Goal: Task Accomplishment & Management: Manage account settings

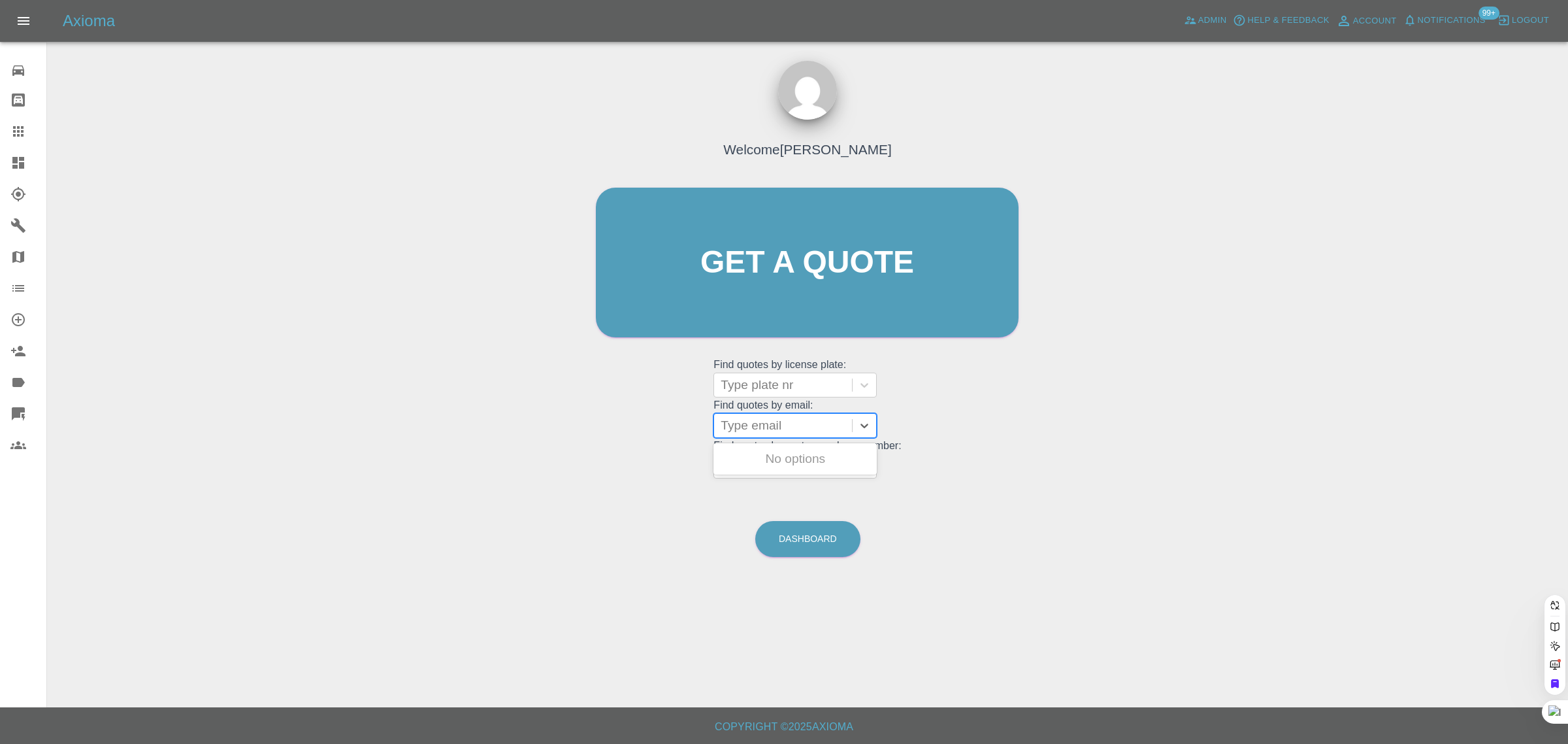
click at [754, 433] on div at bounding box center [783, 425] width 124 height 18
paste input "[EMAIL_ADDRESS][DOMAIN_NAME]"
type input "[EMAIL_ADDRESS][DOMAIN_NAME]"
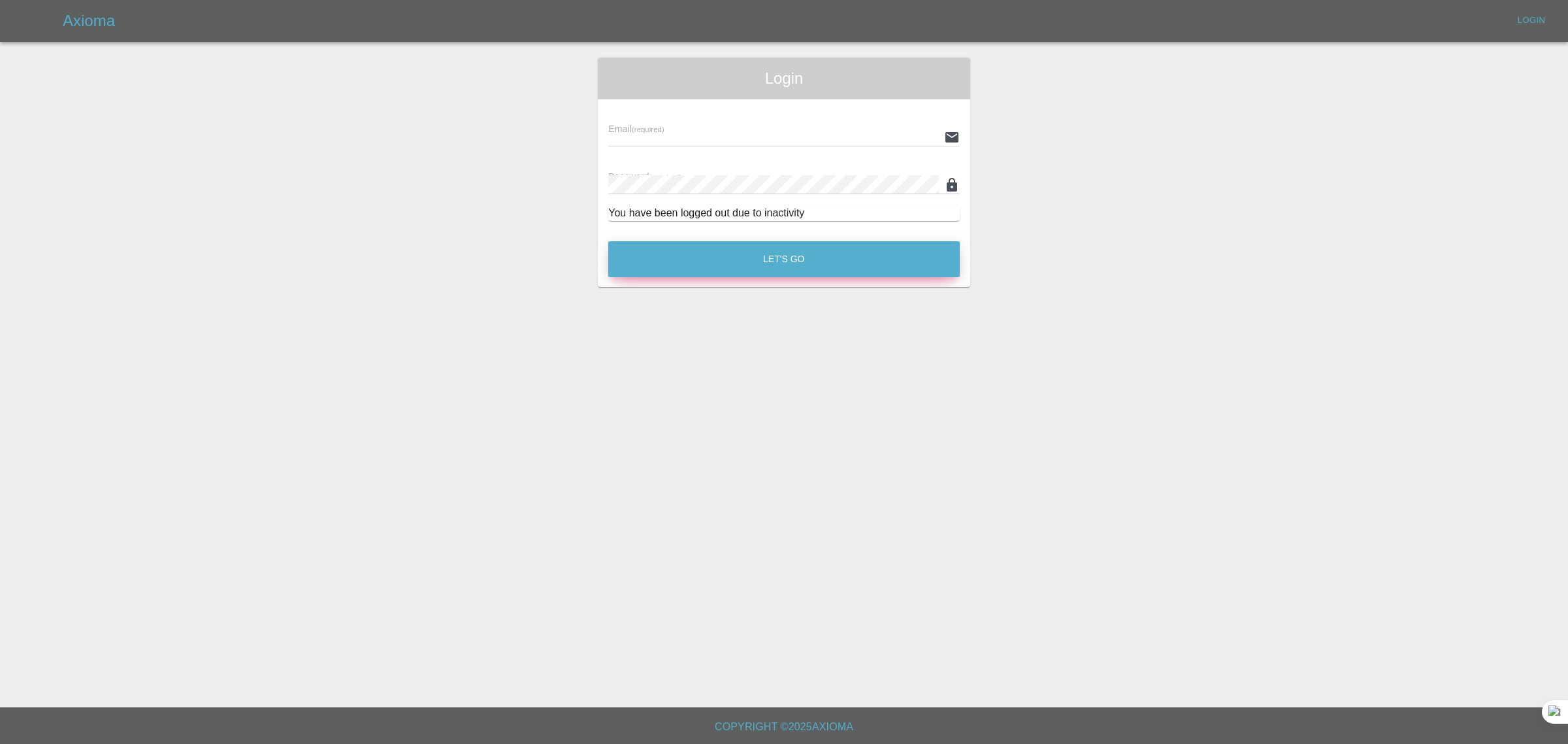
type input "[EMAIL_ADDRESS][DOMAIN_NAME]"
click at [824, 267] on button "Let's Go" at bounding box center [784, 259] width 352 height 36
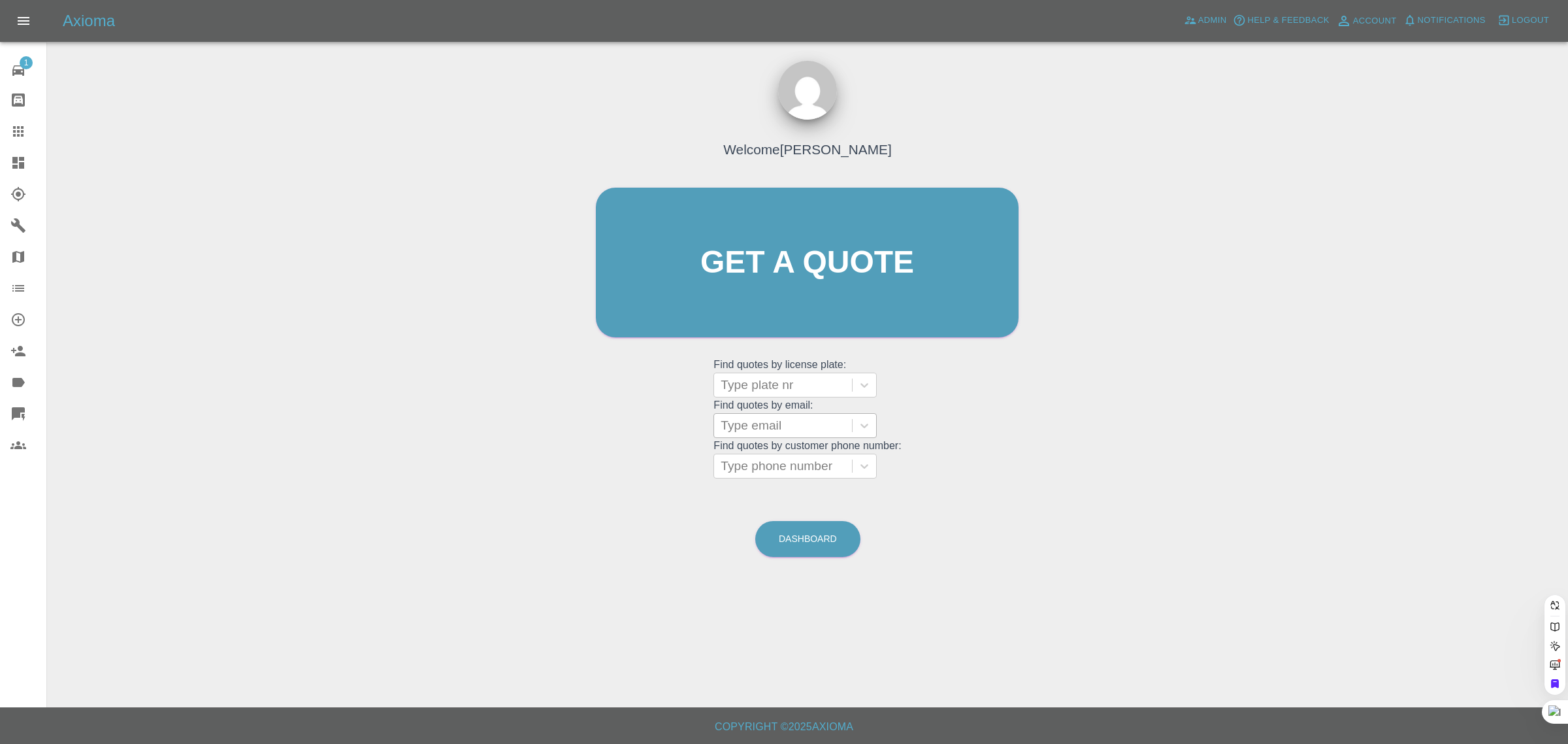
click at [783, 423] on div at bounding box center [783, 425] width 124 height 18
paste input "[EMAIL_ADDRESS][DOMAIN_NAME]"
type input "[EMAIL_ADDRESS][DOMAIN_NAME]"
click at [791, 459] on div "BT68WEU, Awaiting Repair" at bounding box center [795, 467] width 163 height 42
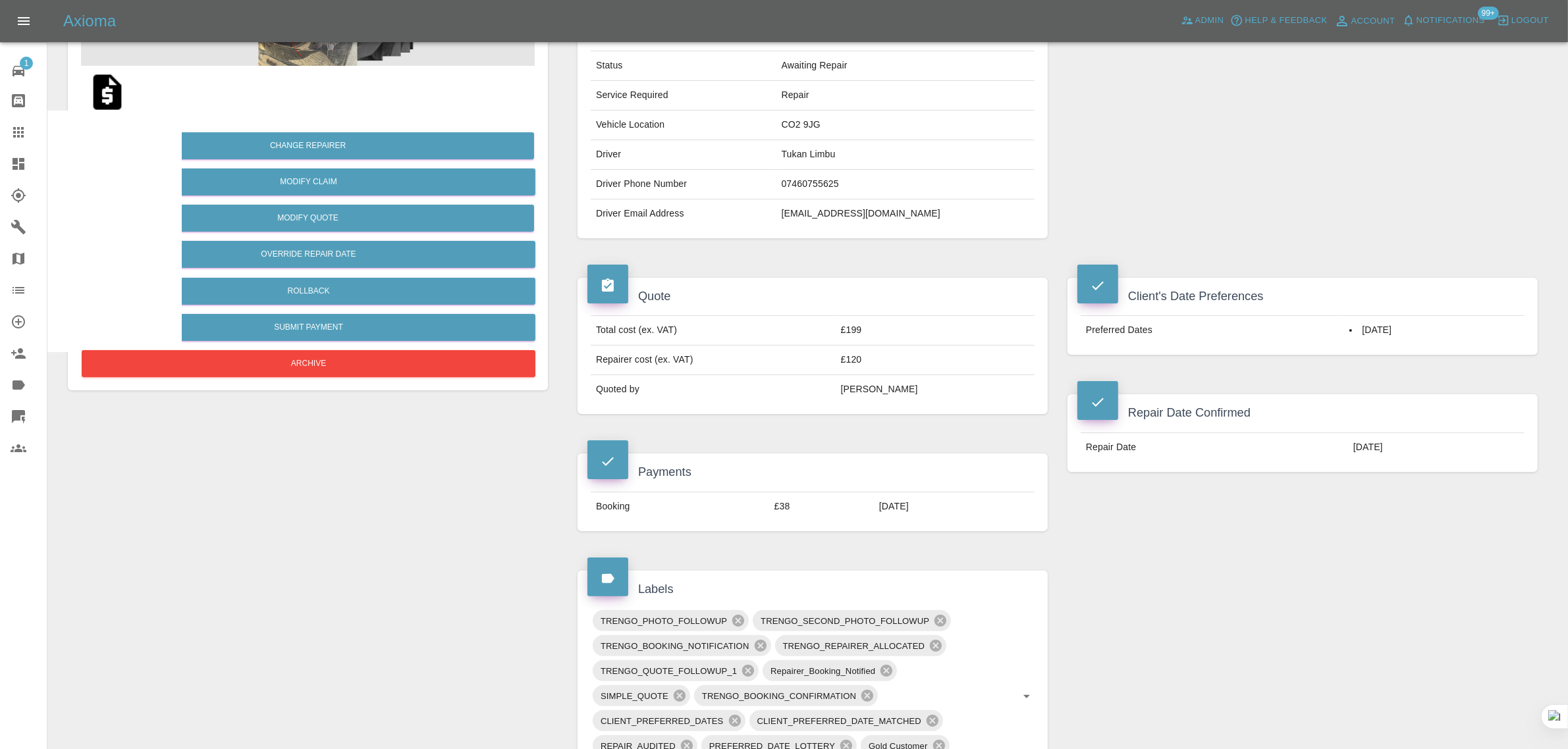
scroll to position [576, 0]
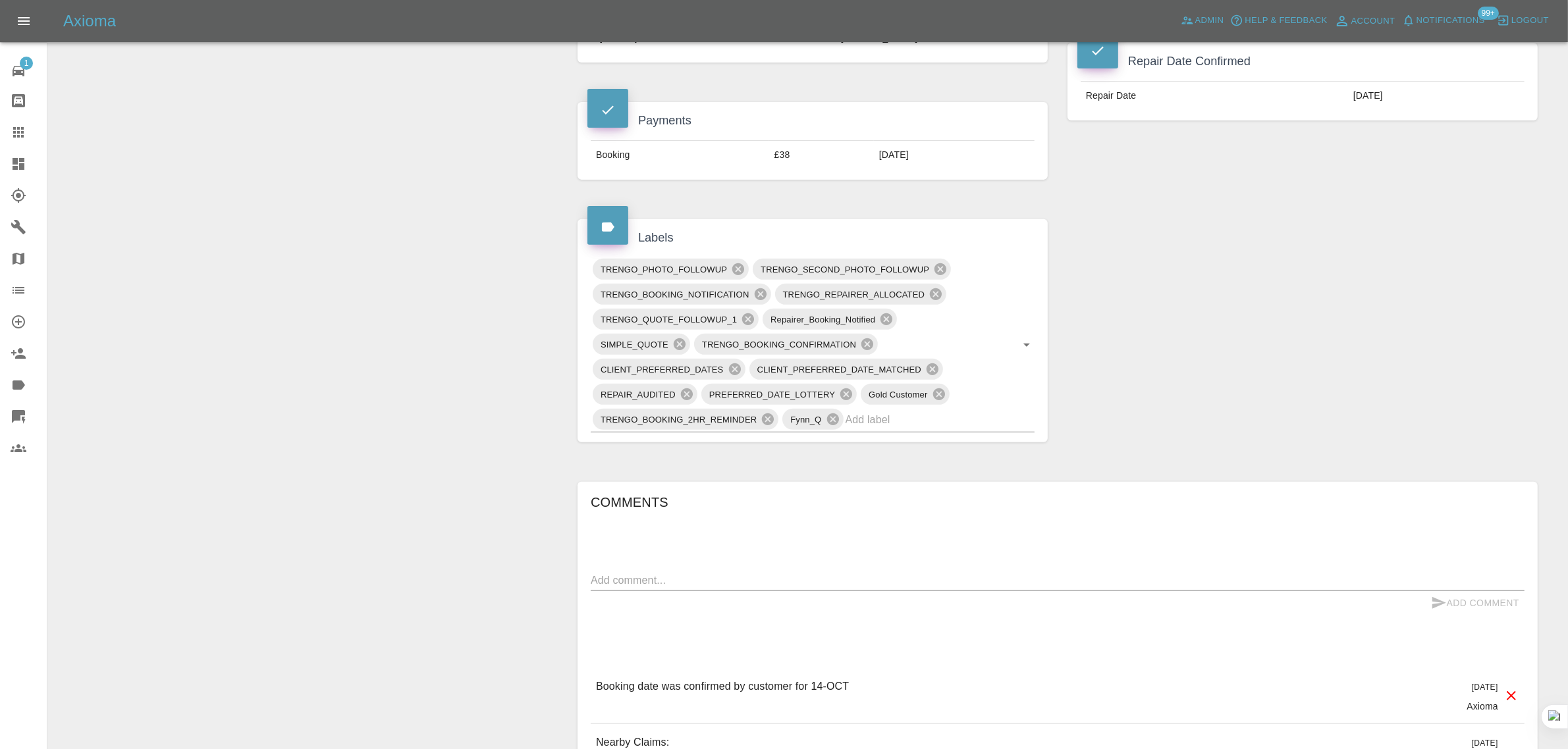
click at [708, 588] on textarea at bounding box center [1058, 580] width 934 height 15
paste textarea "Due to an compassionate reason, I have to cancel the job repair. I kindly apolo…"
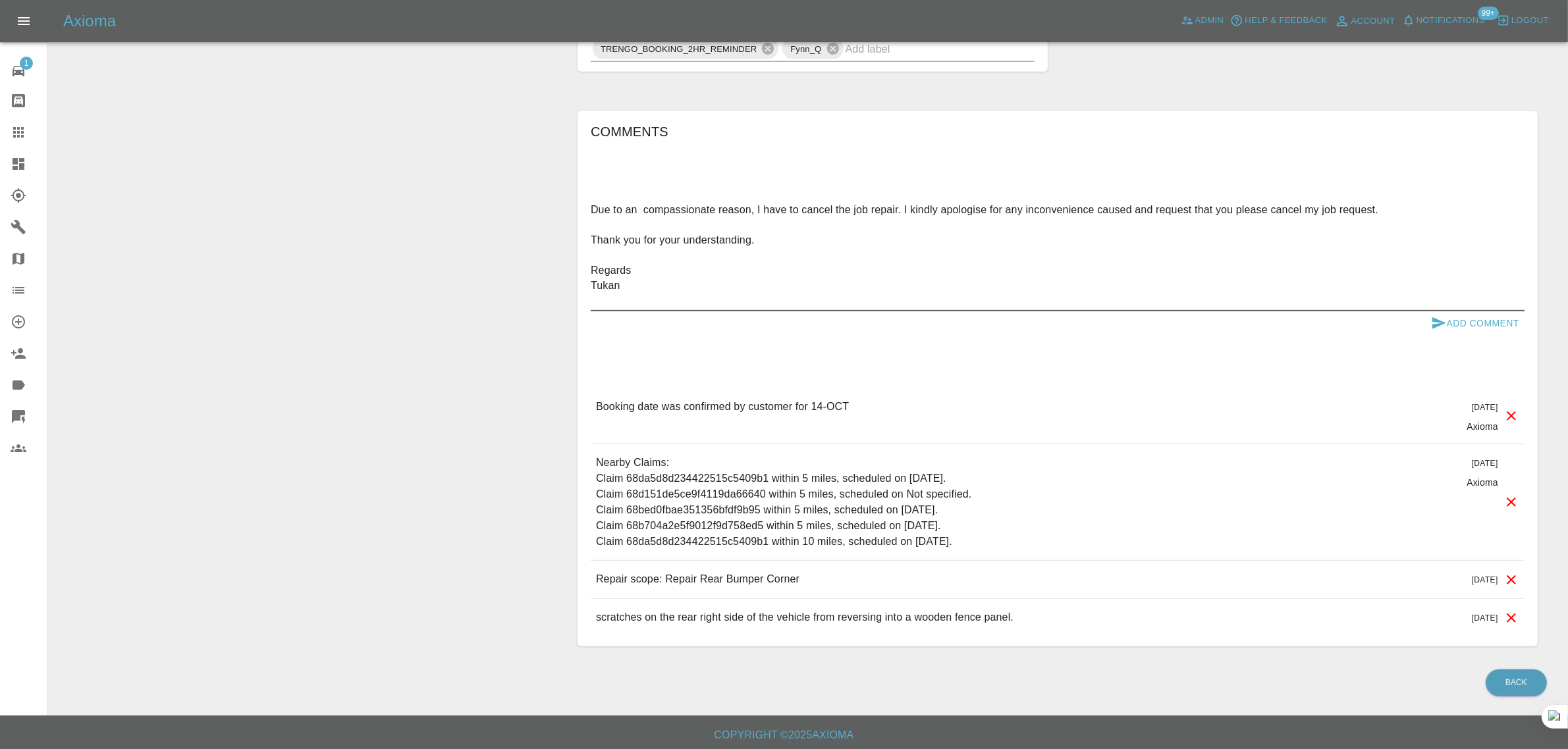
scroll to position [952, 0]
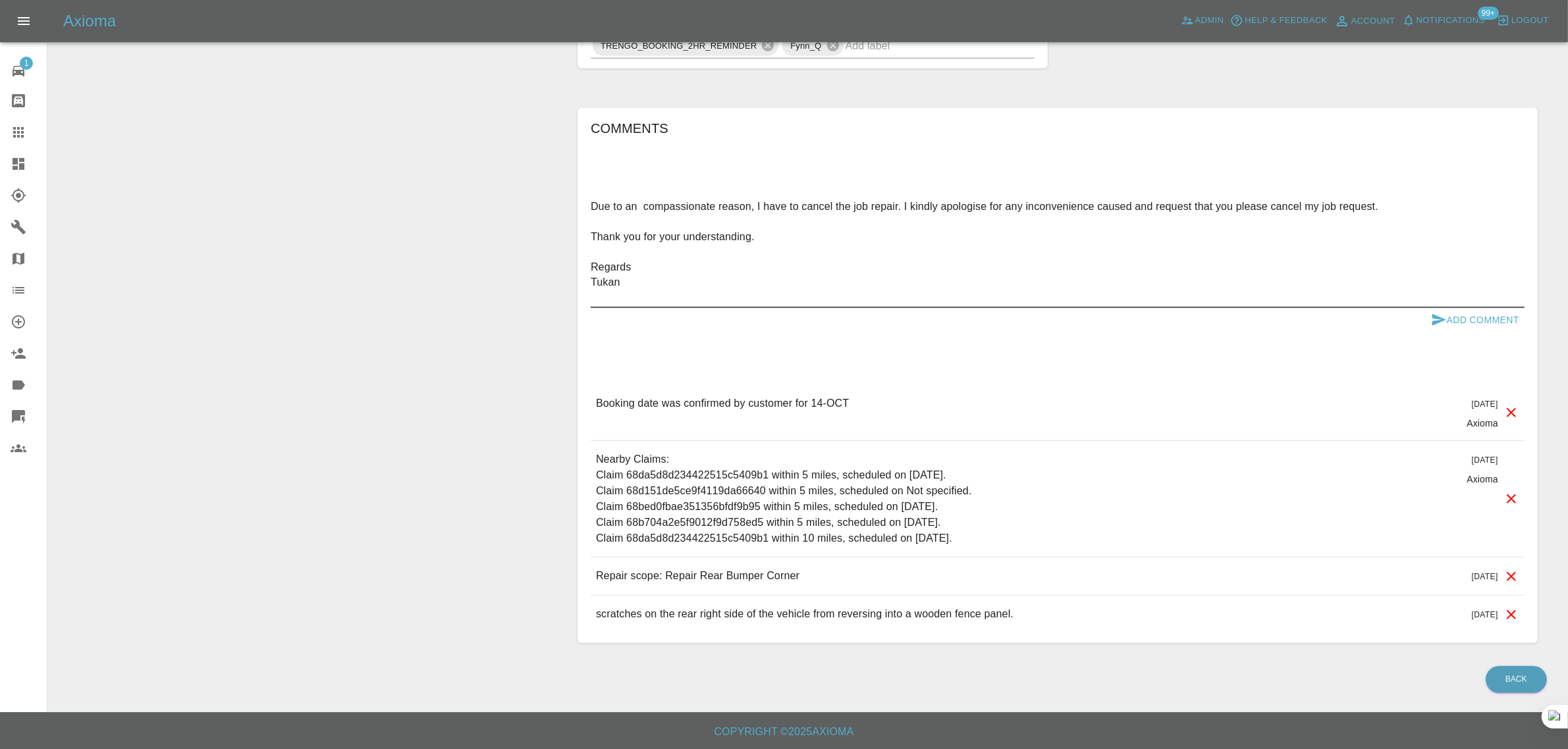
type textarea "Due to an compassionate reason, I have to cancel the job repair. I kindly apolo…"
click at [1502, 321] on button "Add Comment" at bounding box center [1475, 320] width 99 height 24
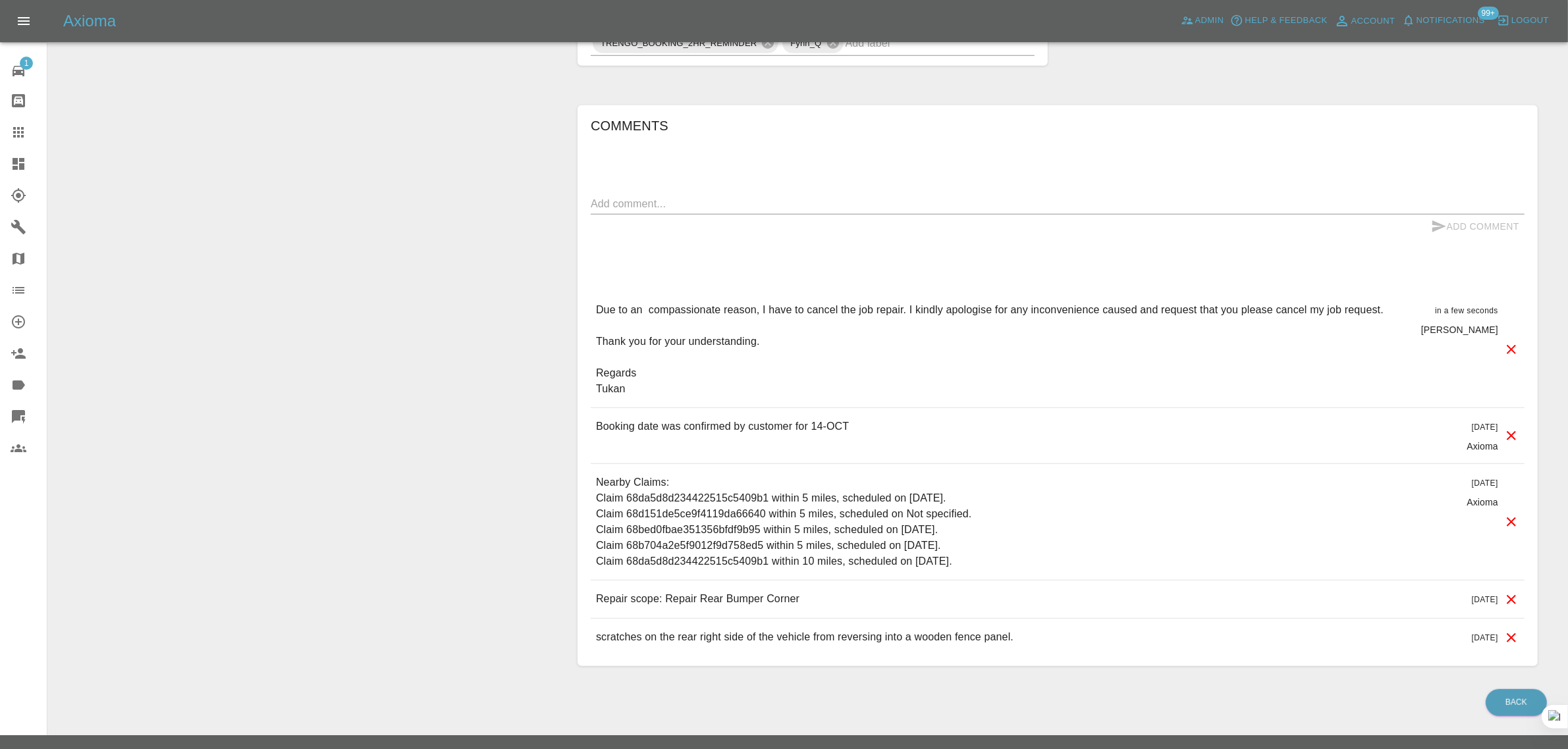
drag, startPoint x: 20, startPoint y: 154, endPoint x: 22, endPoint y: 127, distance: 27.1
click at [22, 152] on link "Dashboard" at bounding box center [23, 164] width 47 height 32
click at [20, 119] on link "Claims" at bounding box center [23, 133] width 47 height 32
click at [17, 129] on icon at bounding box center [18, 132] width 16 height 16
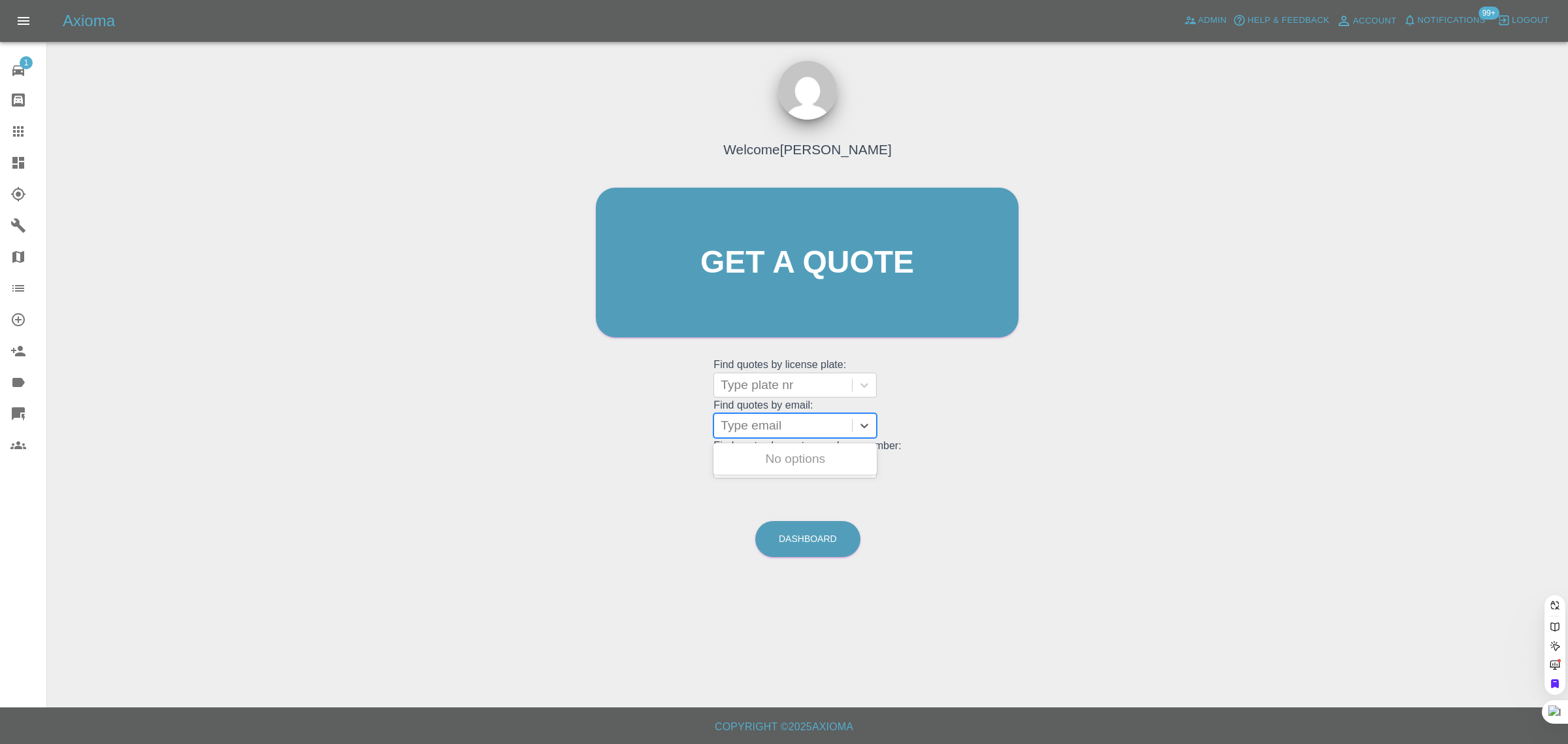
click at [761, 433] on div at bounding box center [783, 425] width 124 height 18
paste input "[EMAIL_ADDRESS][DOMAIN_NAME]"
type input "[EMAIL_ADDRESS][DOMAIN_NAME]"
click at [798, 468] on div "AJ16FFS, Awaiting Repair" at bounding box center [795, 459] width 163 height 26
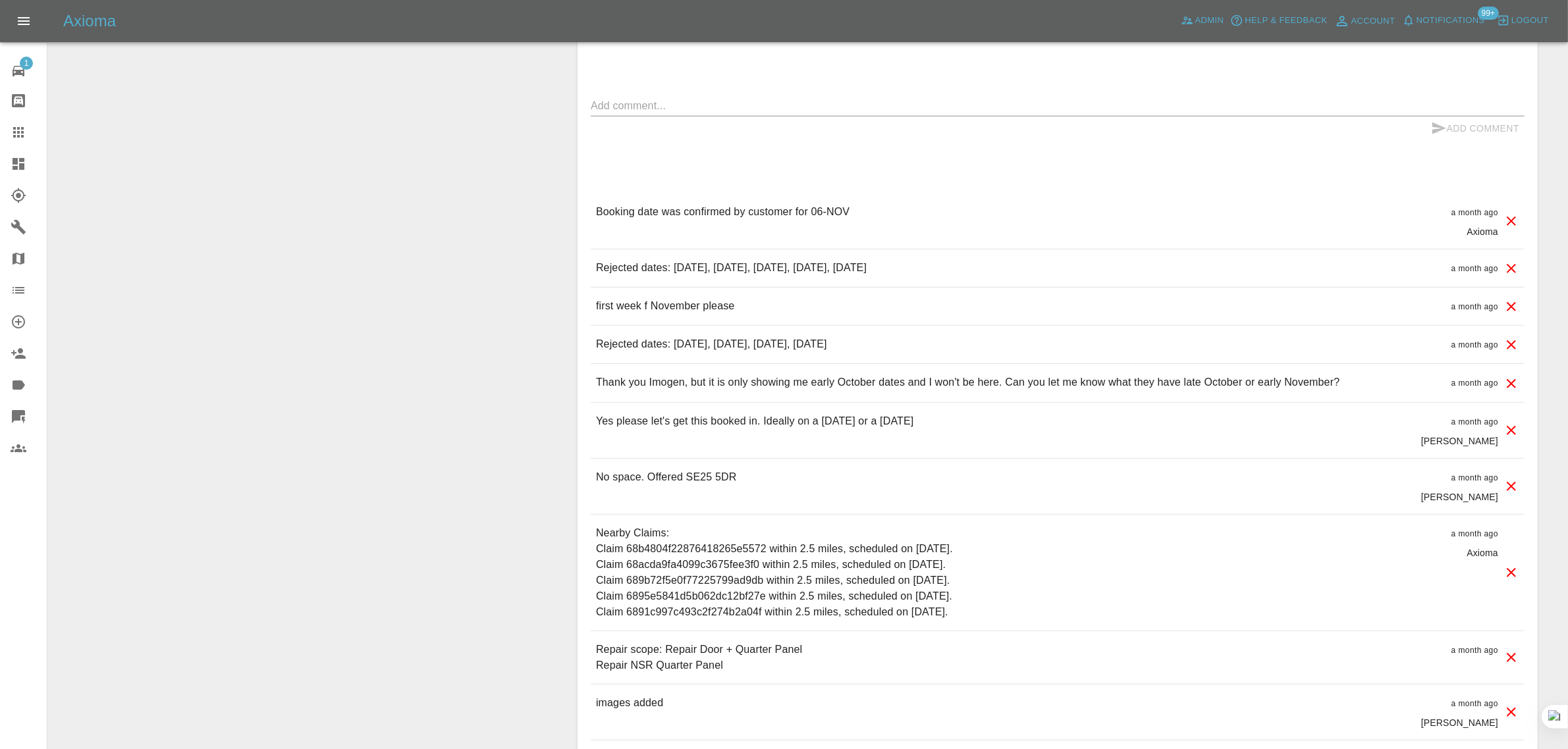
scroll to position [1070, 0]
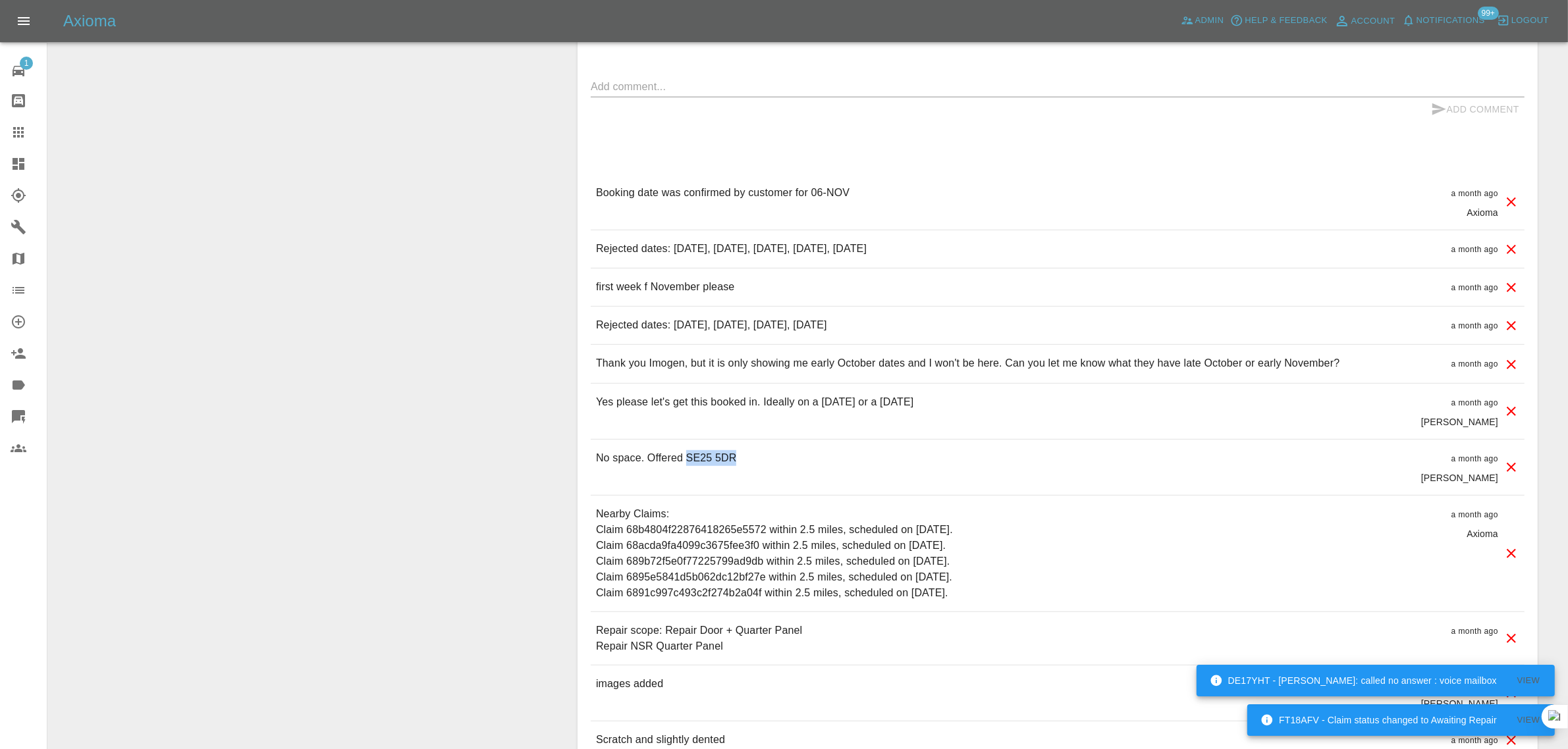
drag, startPoint x: 685, startPoint y: 466, endPoint x: 739, endPoint y: 463, distance: 54.1
click at [739, 463] on div "No space. Offered SE25 5DR a month ago [PERSON_NAME]" at bounding box center [1058, 467] width 934 height 55
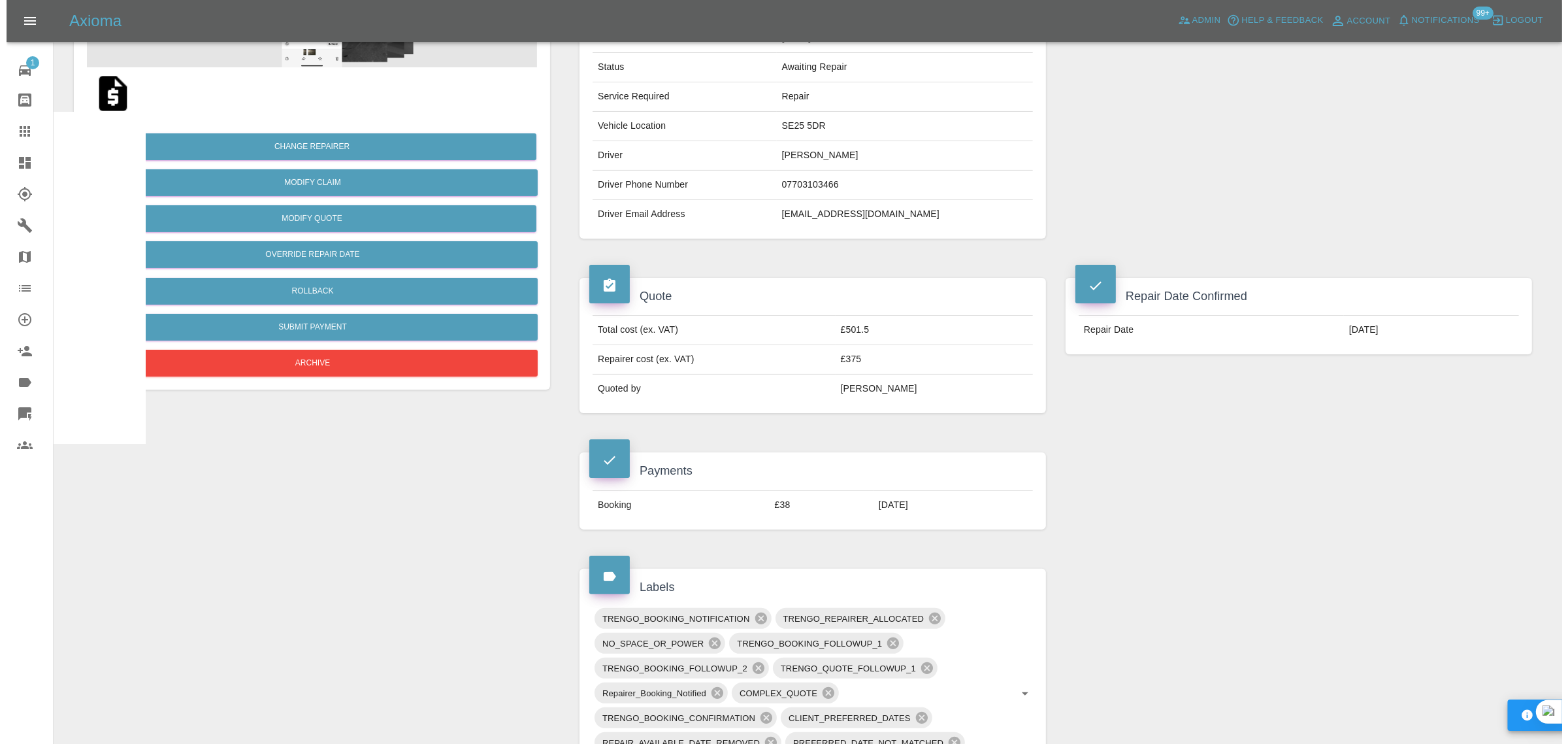
scroll to position [0, 0]
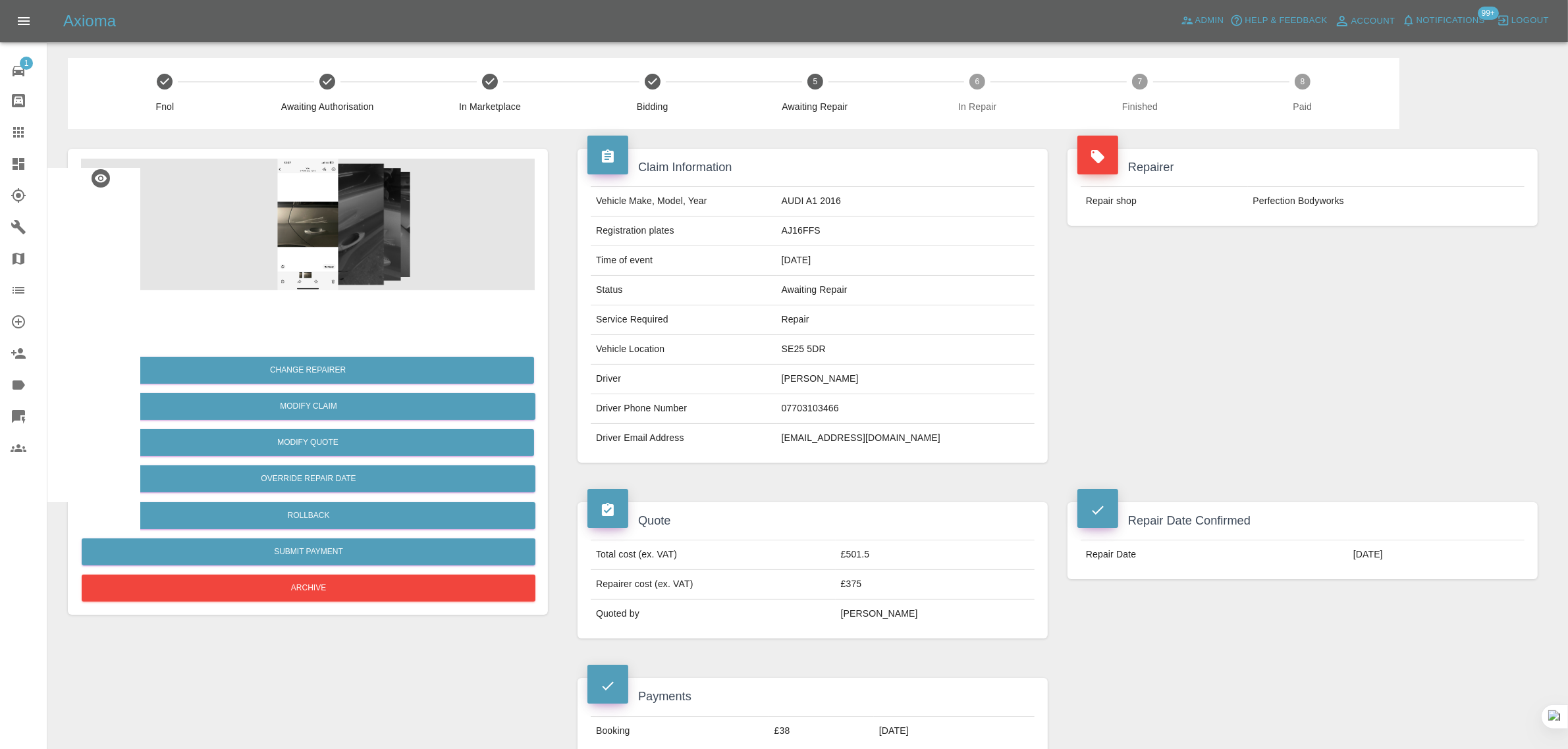
click at [23, 132] on icon at bounding box center [18, 132] width 11 height 11
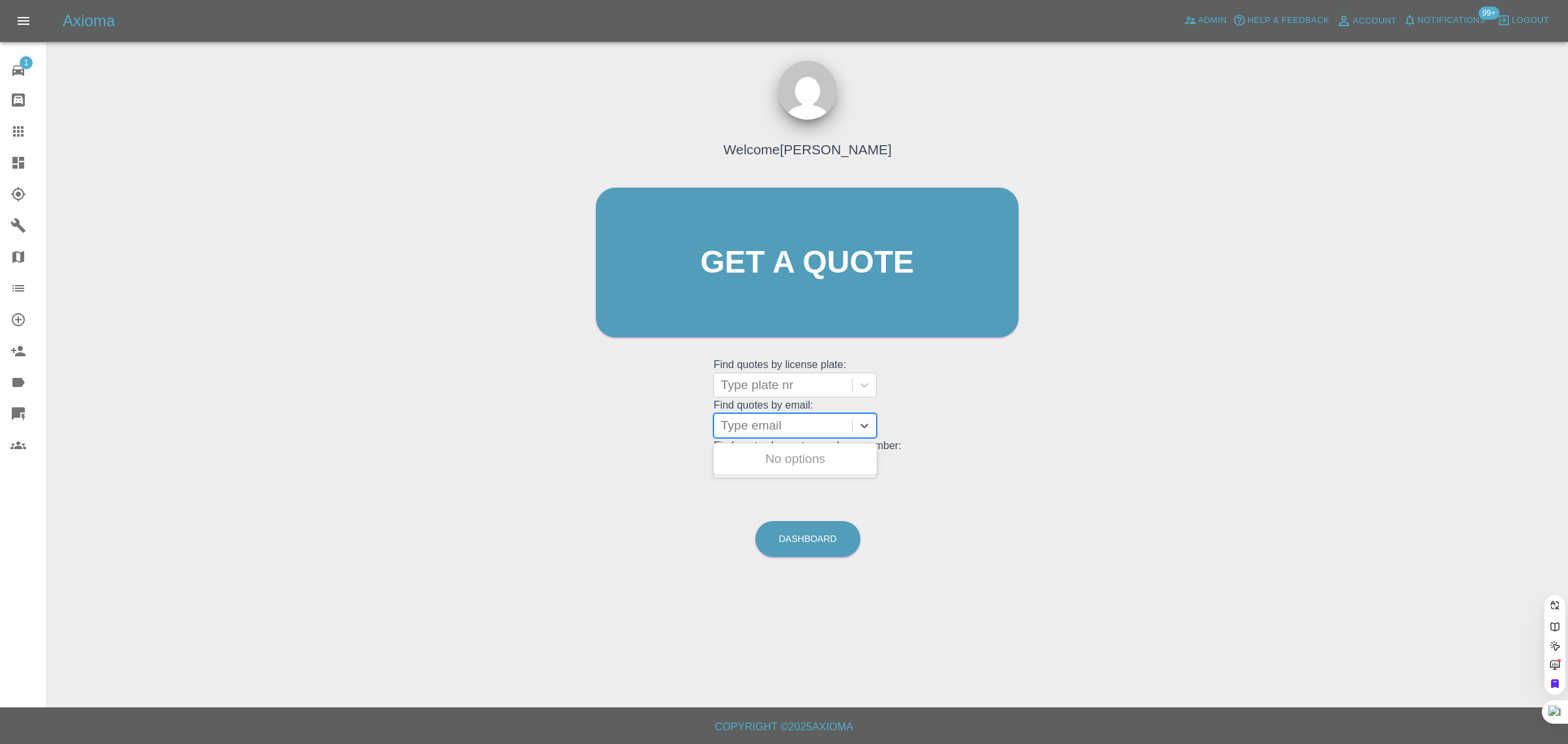
click at [780, 436] on div "Type email" at bounding box center [783, 425] width 138 height 24
click at [769, 425] on div at bounding box center [783, 425] width 124 height 18
paste input "[EMAIL_ADDRESS][DOMAIN_NAME]"
type input "[EMAIL_ADDRESS][DOMAIN_NAME]"
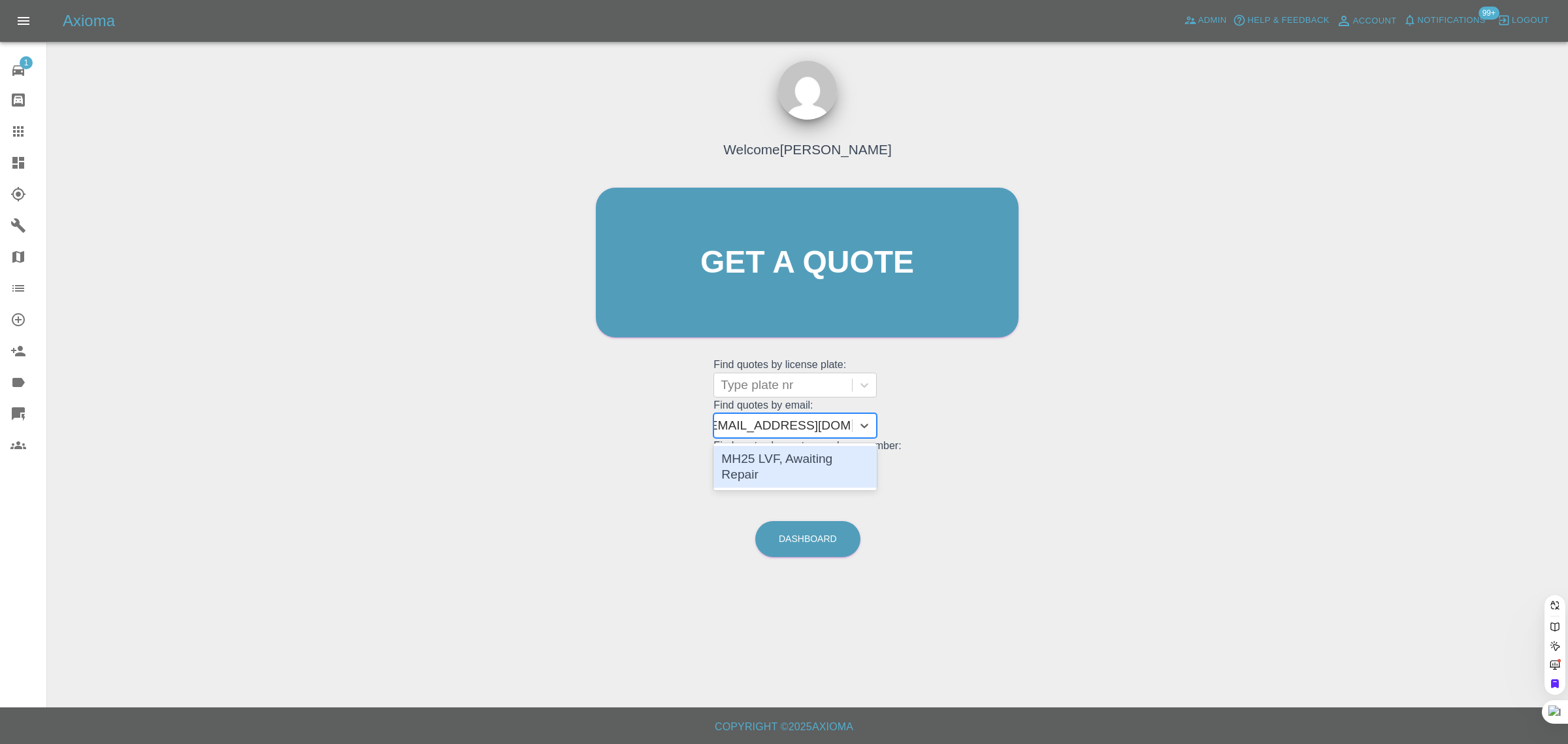
click at [774, 458] on div "MH25 LVF, Awaiting Repair" at bounding box center [795, 467] width 163 height 42
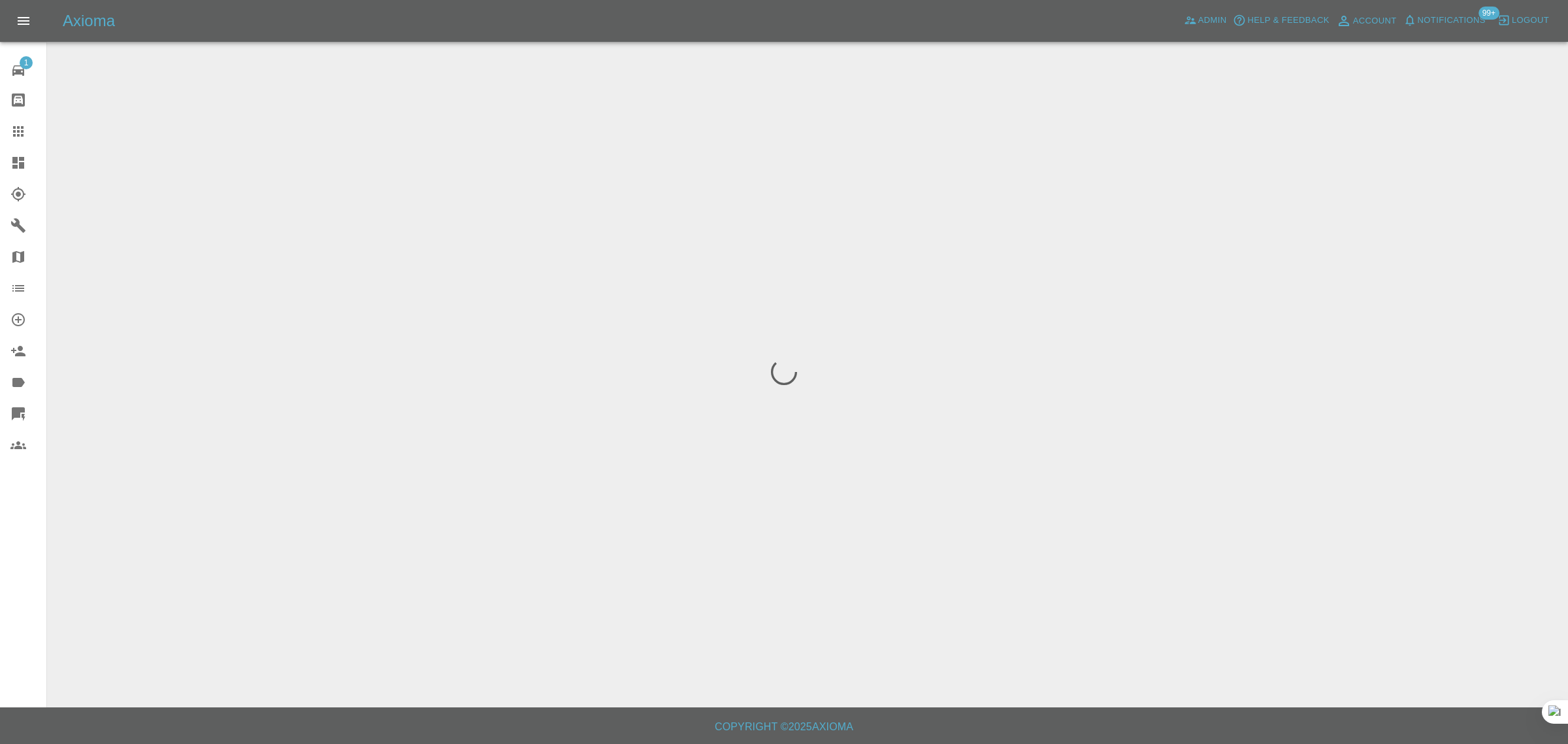
click at [11, 579] on div "1 Repair home Bodyshop home Claims Dashboard Explorer Garages Map Organization …" at bounding box center [24, 372] width 47 height 744
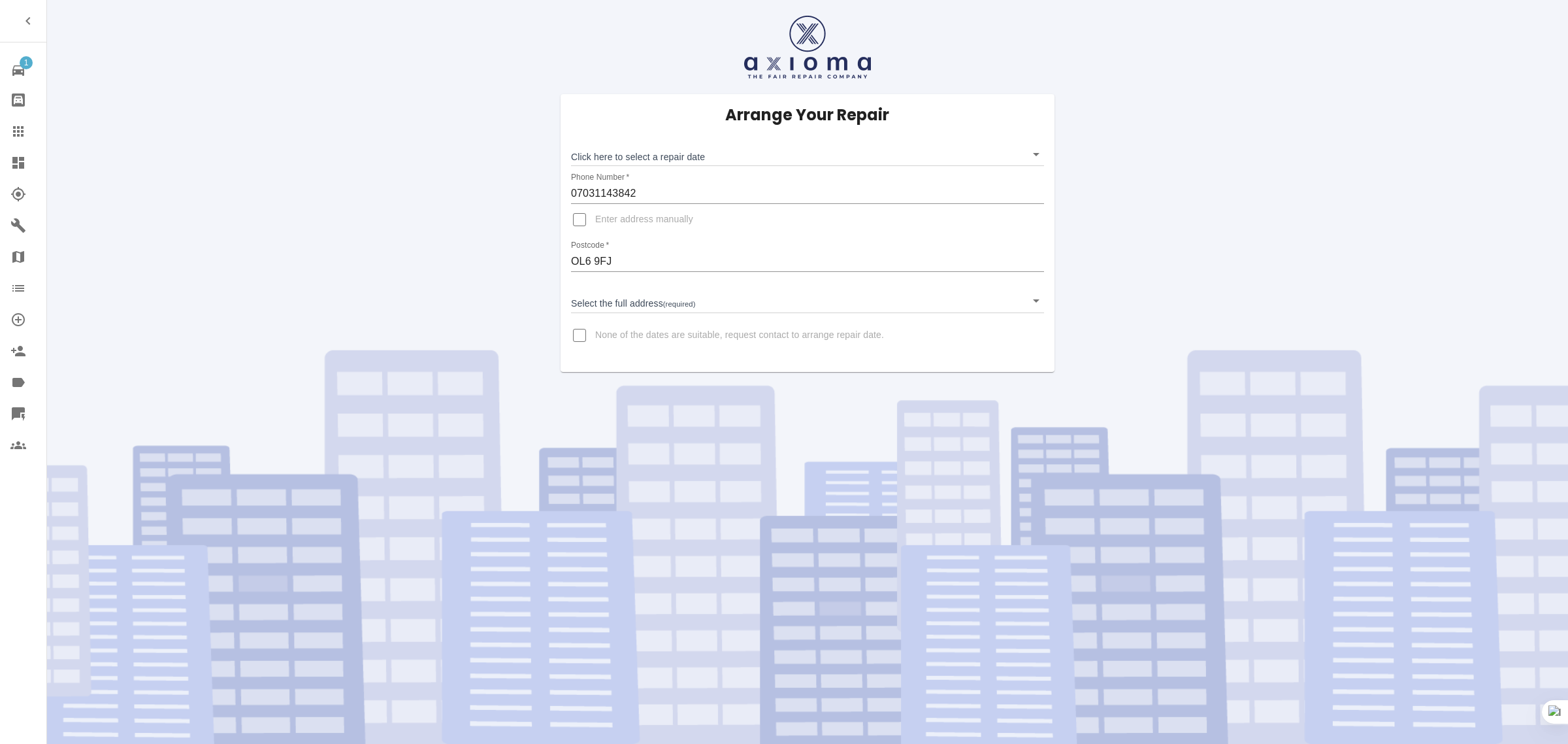
click at [3, 134] on link "Claims" at bounding box center [23, 132] width 47 height 31
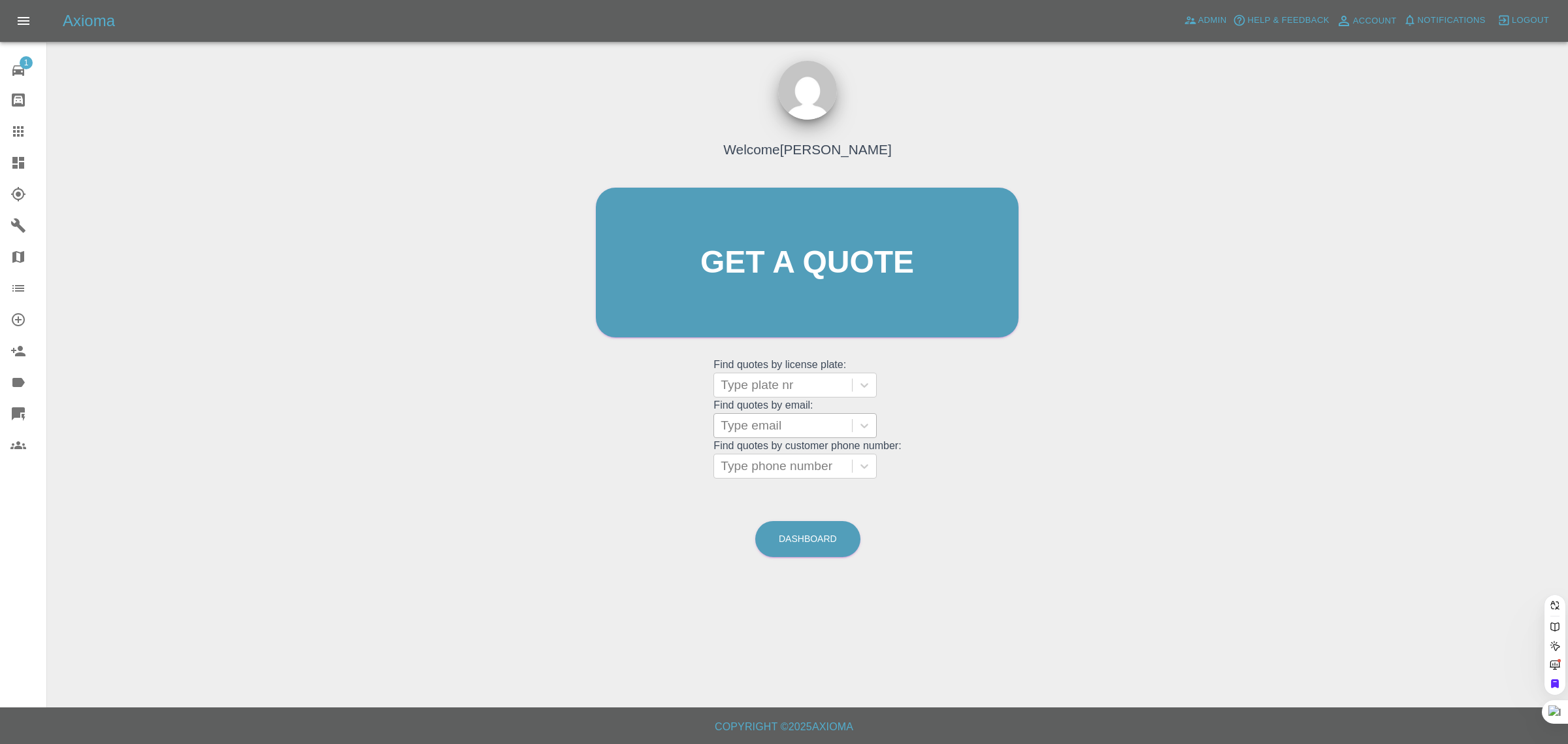
click at [755, 422] on div at bounding box center [783, 425] width 124 height 18
paste input "philip.powell@hotmail.co.uk"
type input "philip.powell@hotmail.co.uk"
click at [766, 455] on div "PP12POP, Archived" at bounding box center [795, 459] width 163 height 26
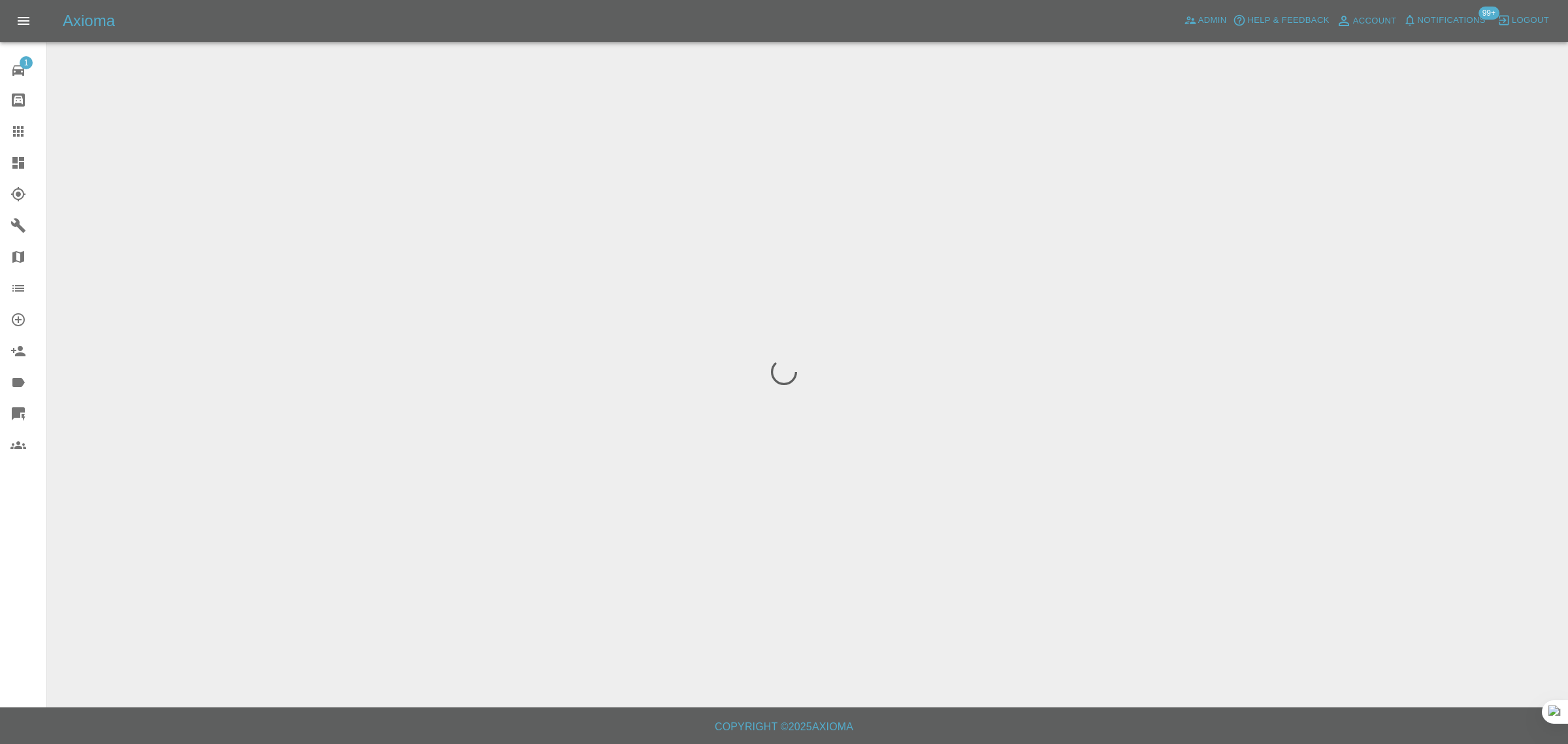
click at [21, 576] on div "1 Repair home Bodyshop home Claims Dashboard Explorer Garages Map Organization …" at bounding box center [24, 372] width 47 height 744
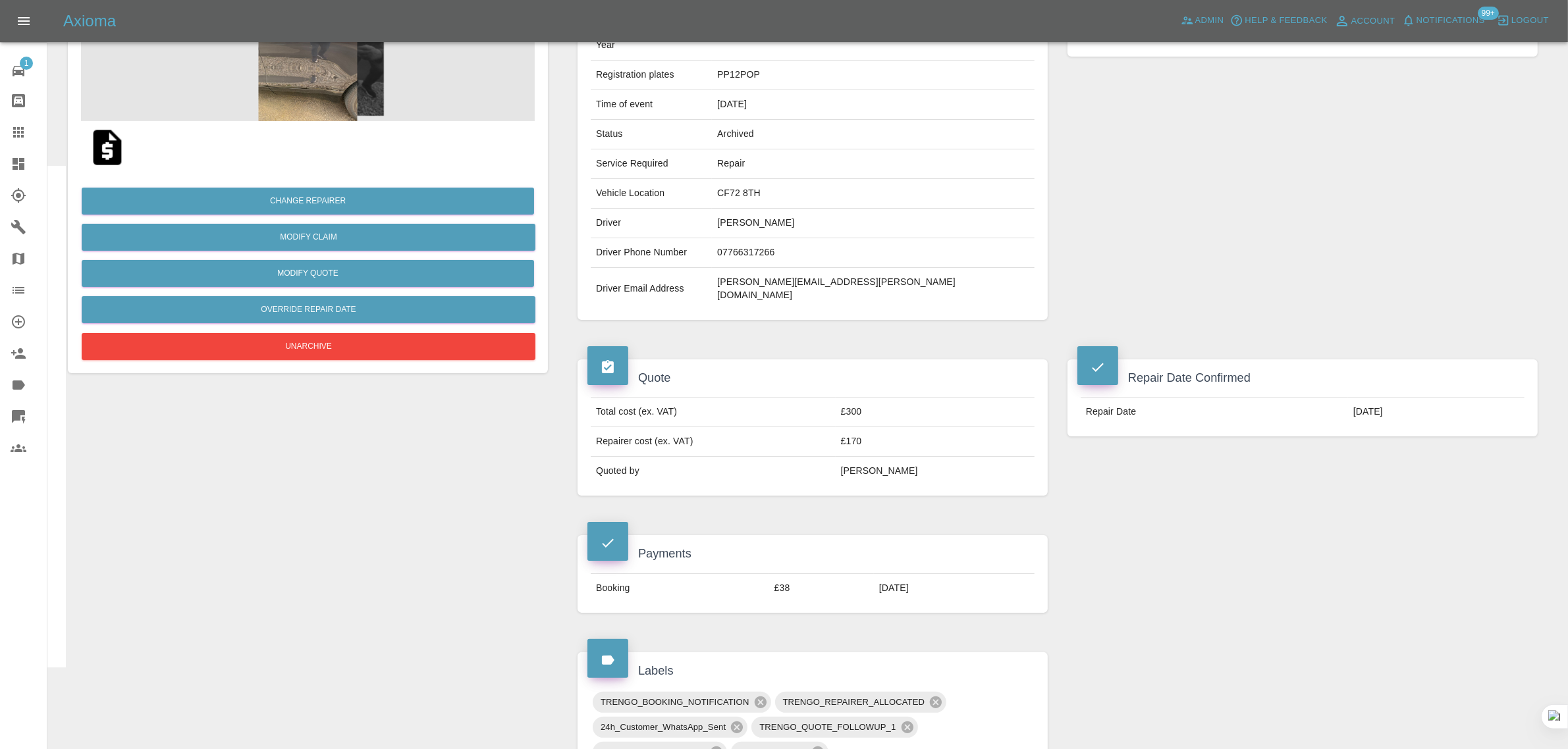
scroll to position [164, 0]
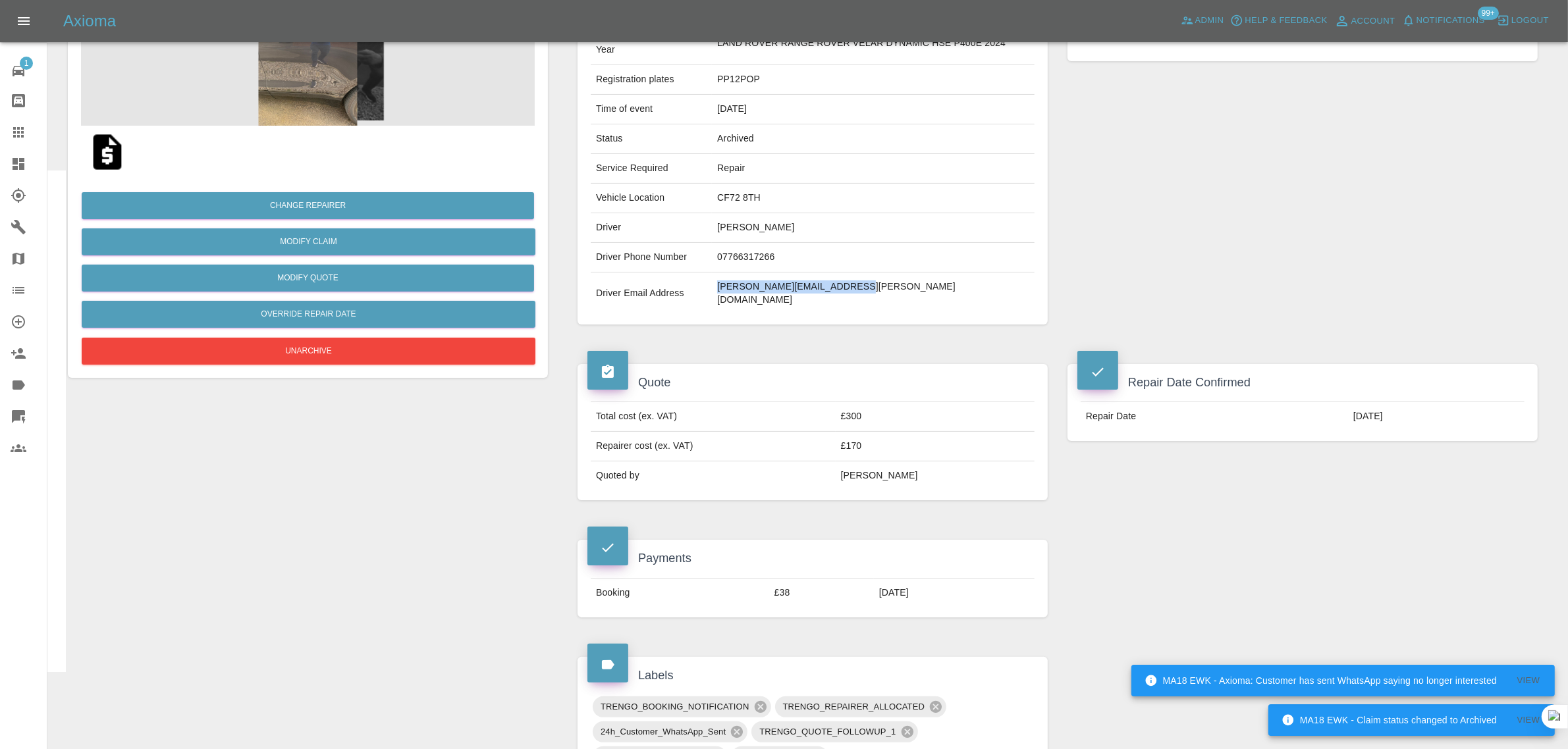
drag, startPoint x: 722, startPoint y: 282, endPoint x: 873, endPoint y: 284, distance: 151.0
click at [873, 284] on td "philip.powell@hotmail.co.uk" at bounding box center [873, 294] width 323 height 42
copy td "philip.powell@hotmail.co.uk"
click at [20, 132] on icon at bounding box center [18, 132] width 16 height 16
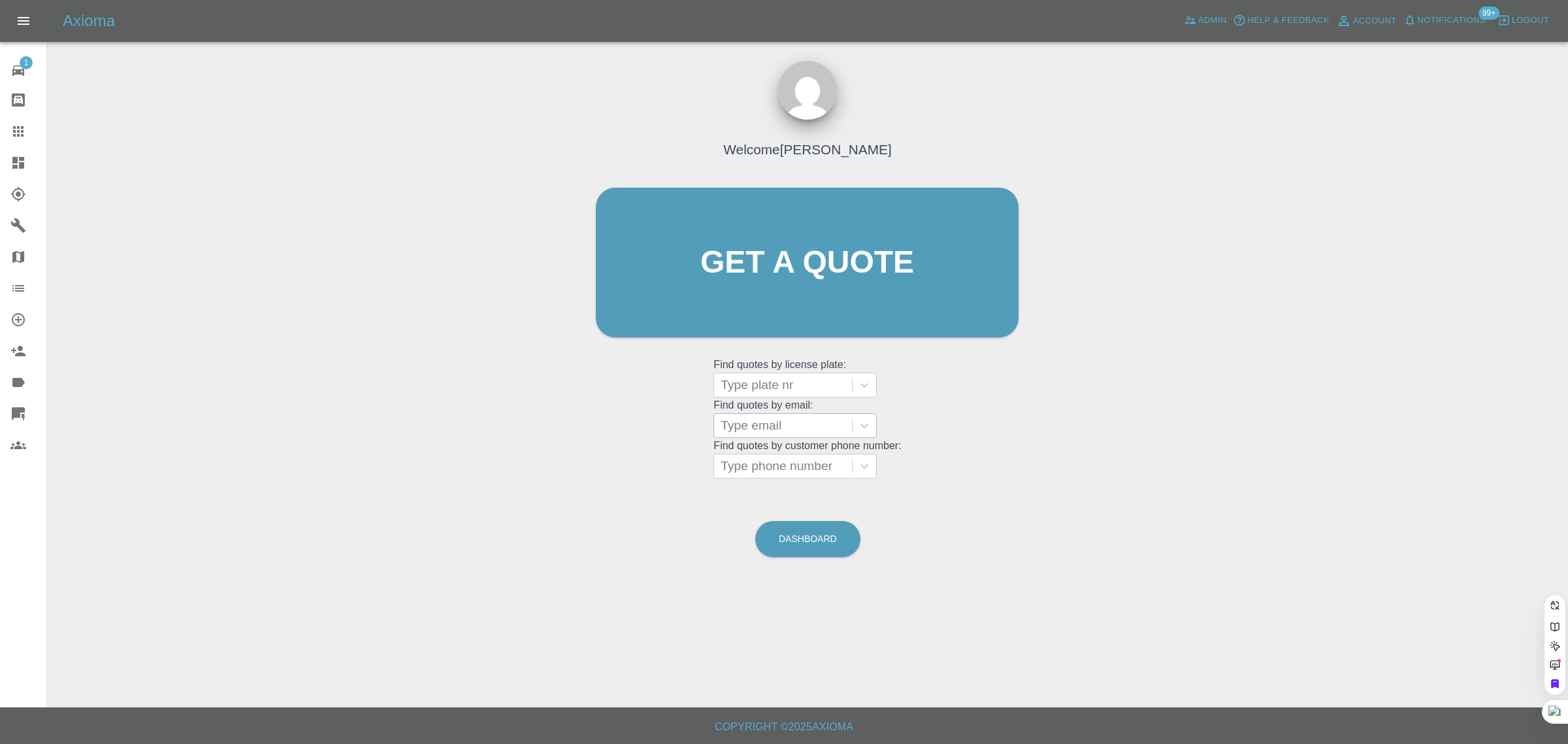
click at [763, 429] on div at bounding box center [783, 425] width 124 height 18
paste input "dido_2@hotmail.co.uk"
type input "dido_2@hotmail.co.uk"
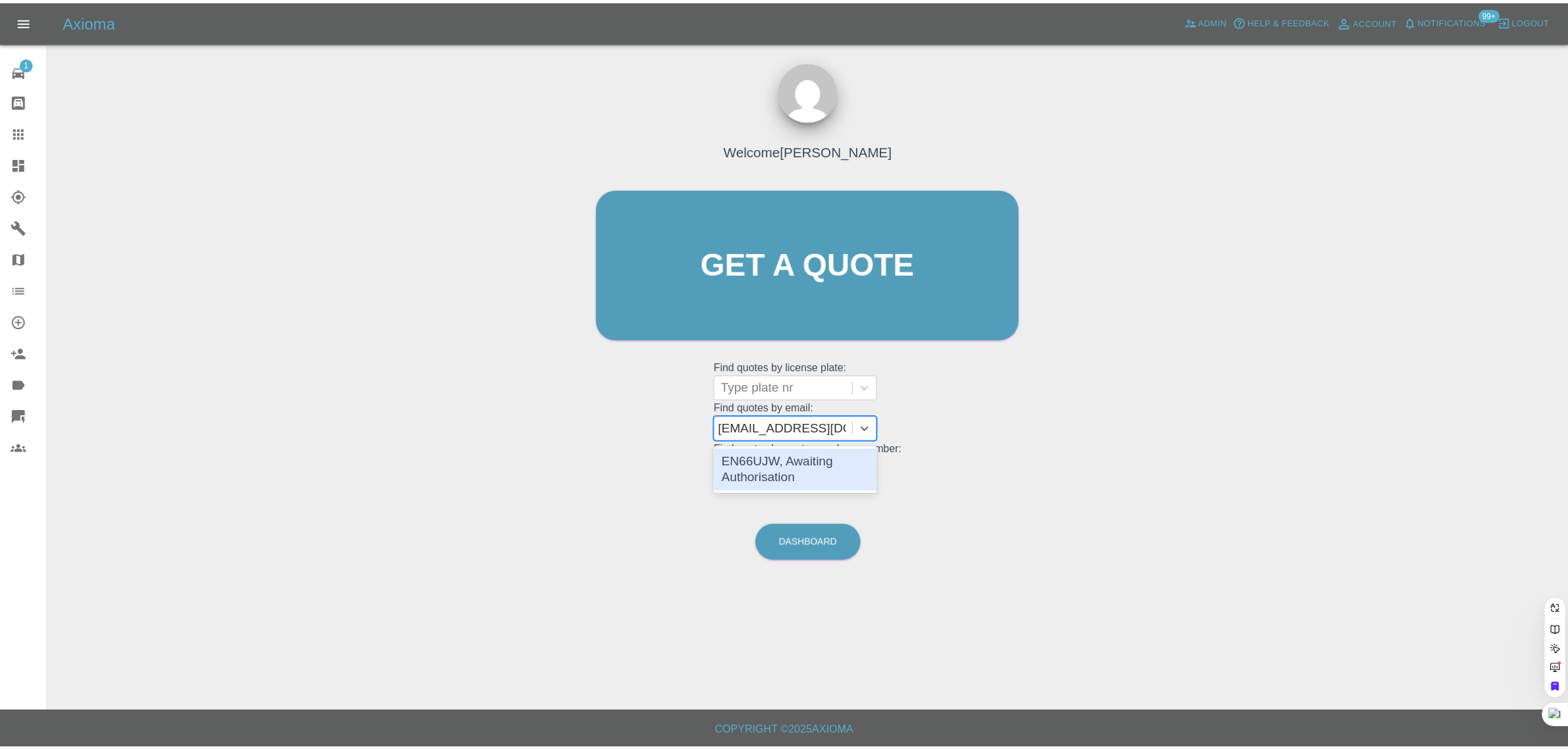
scroll to position [0, 0]
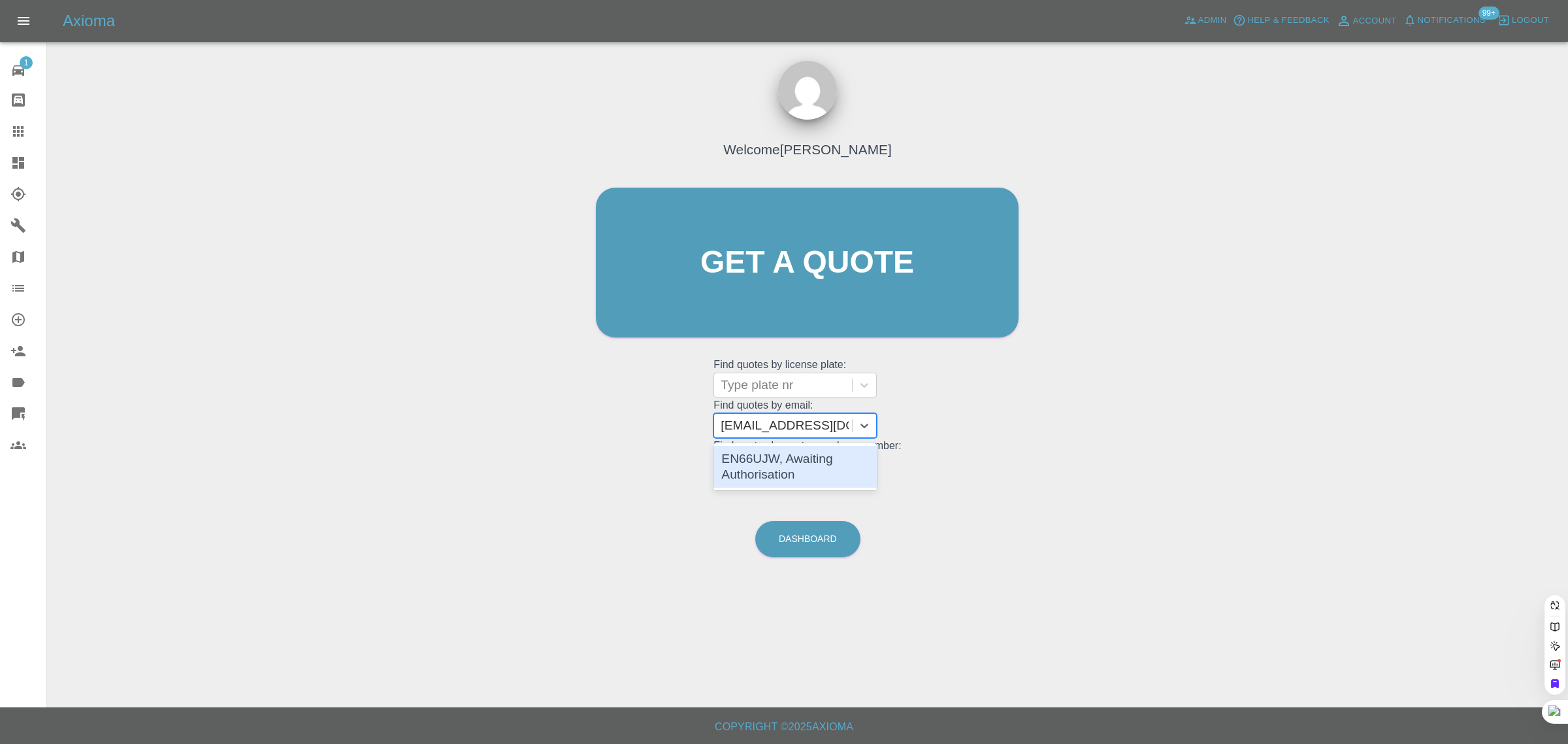
click at [760, 463] on div "EN66UJW, Awaiting Authorisation" at bounding box center [795, 467] width 163 height 42
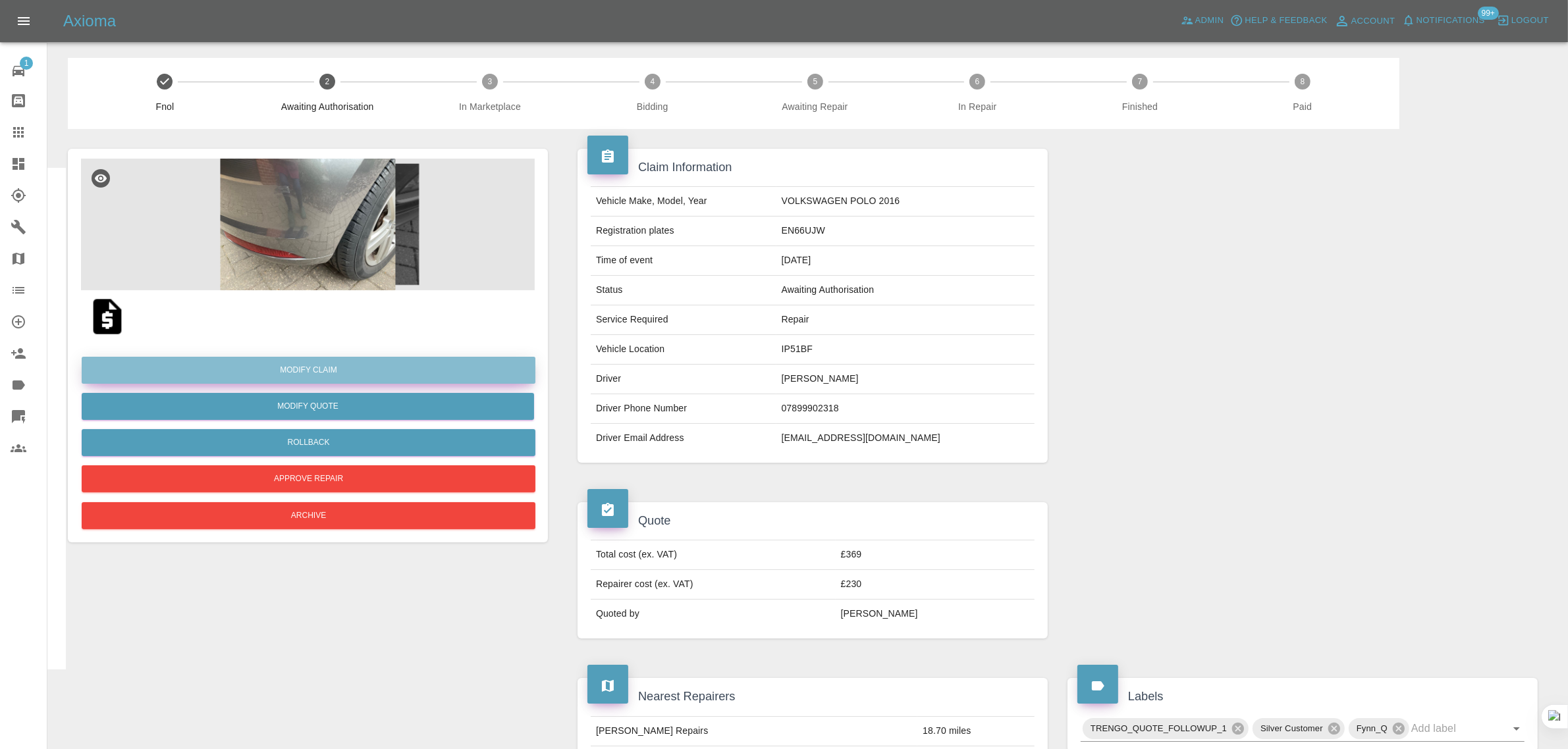
click at [339, 362] on link "Modify Claim" at bounding box center [308, 370] width 454 height 27
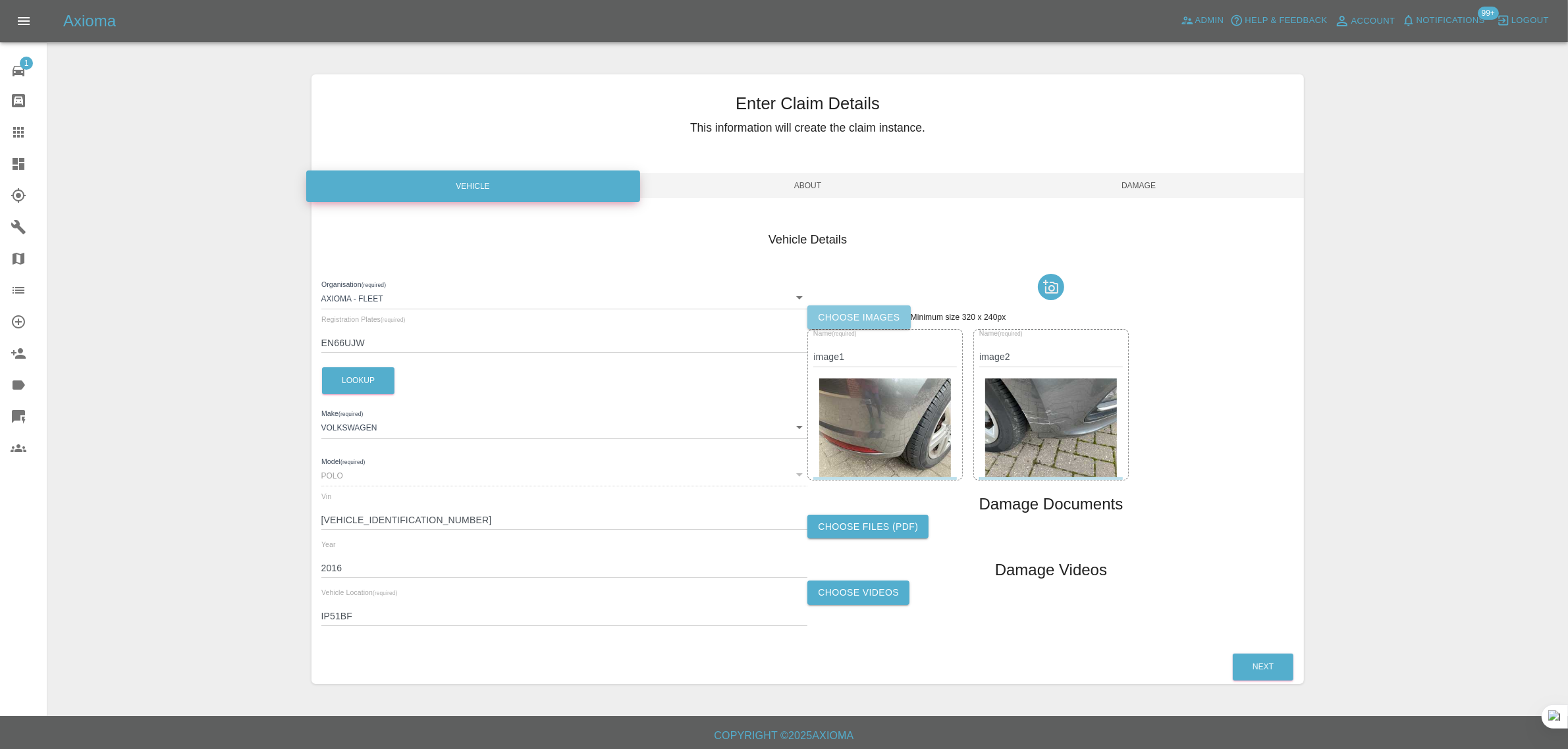
click at [879, 314] on label "Choose images" at bounding box center [859, 317] width 103 height 24
click at [0, 0] on input "Choose images" at bounding box center [0, 0] width 0 height 0
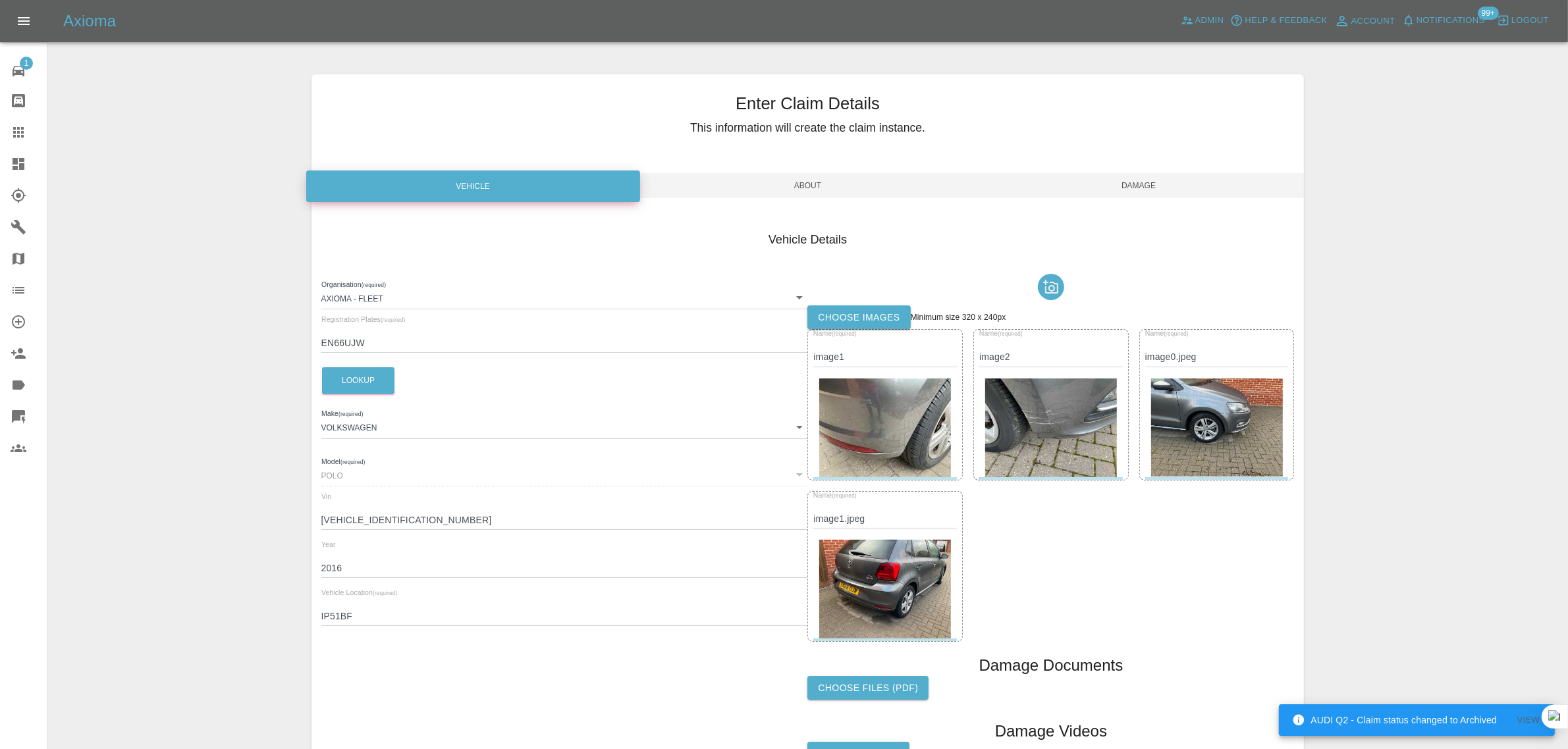
click at [1132, 185] on span "Damage" at bounding box center [1139, 185] width 331 height 25
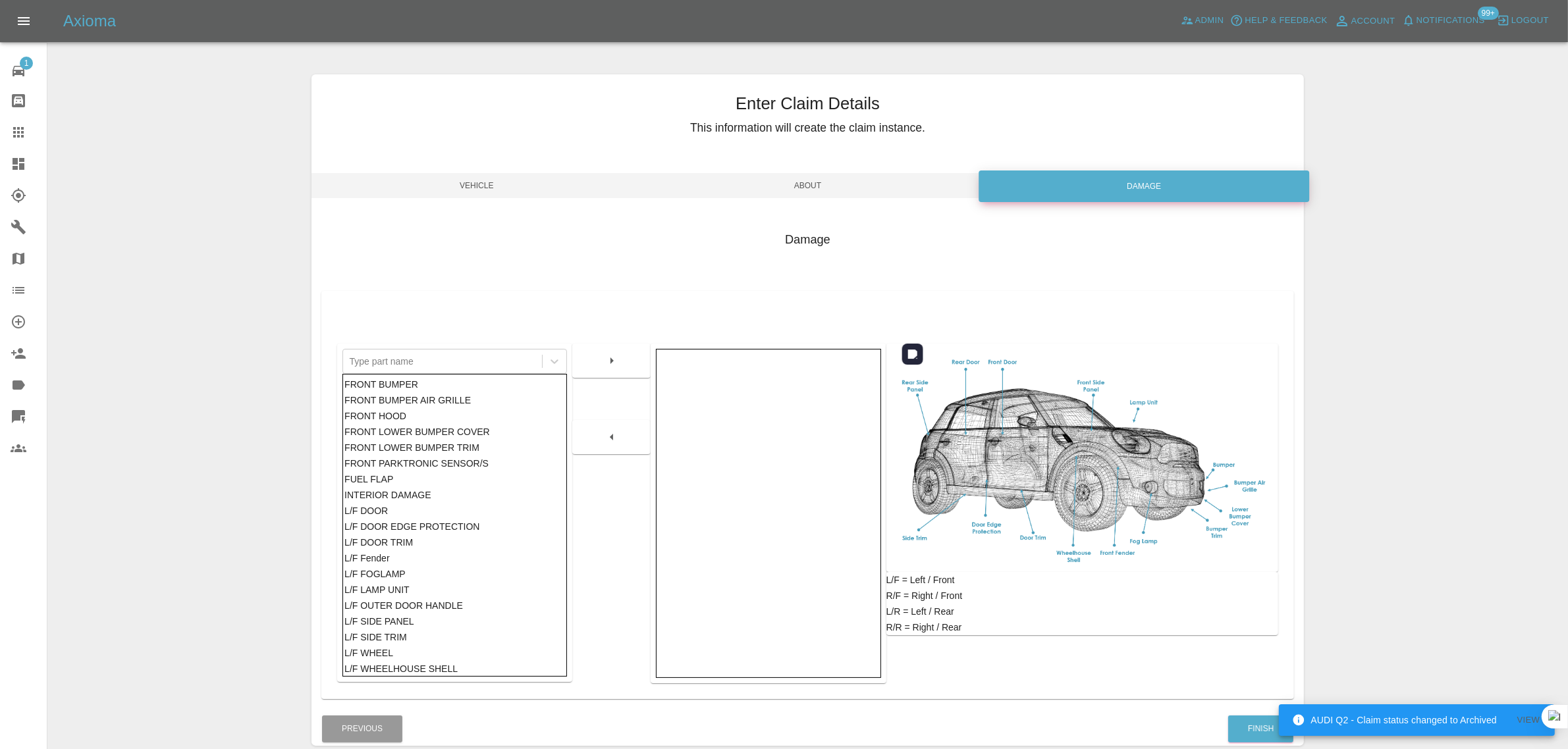
scroll to position [65, 0]
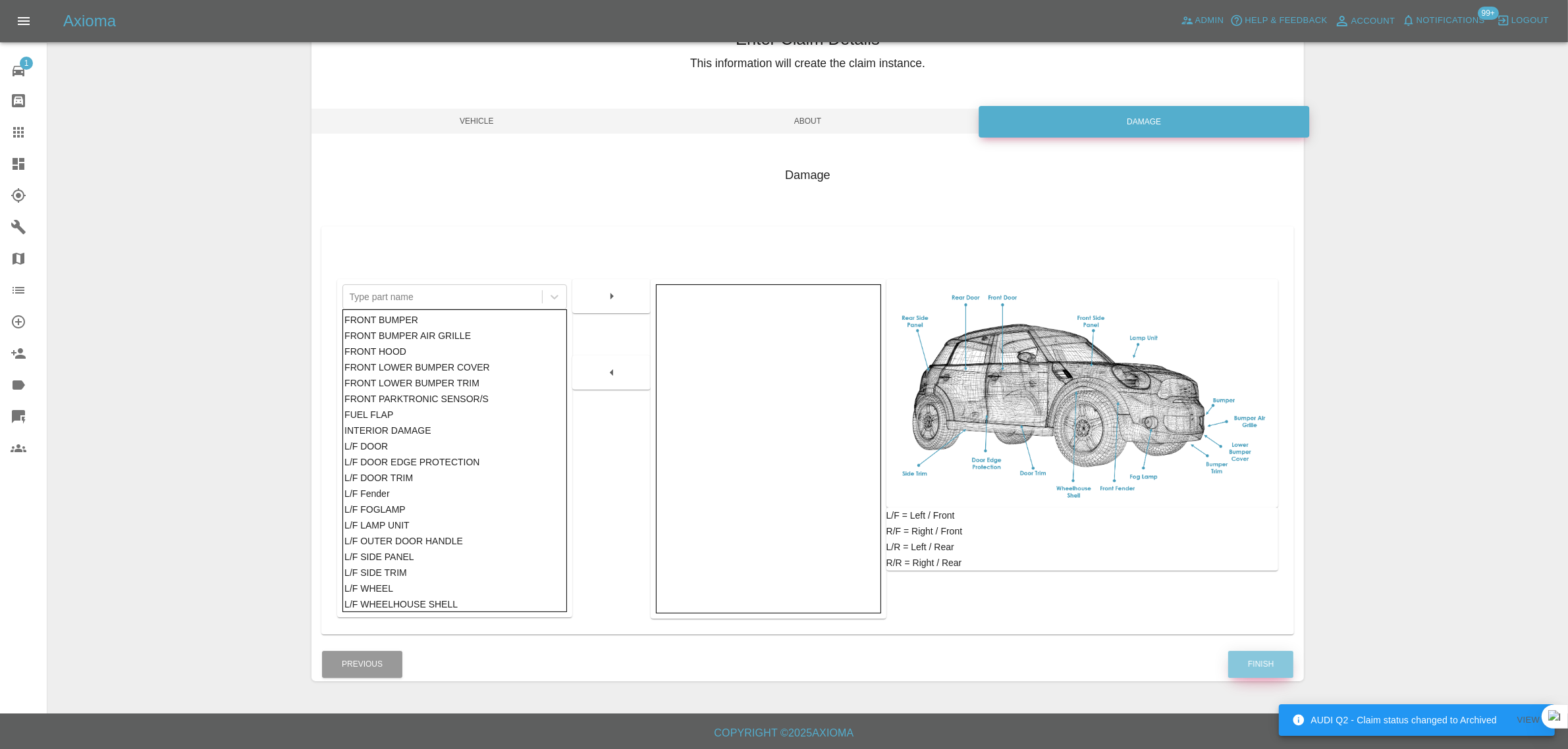
click at [1252, 672] on button "Finish" at bounding box center [1260, 664] width 65 height 27
